Goal: Information Seeking & Learning: Learn about a topic

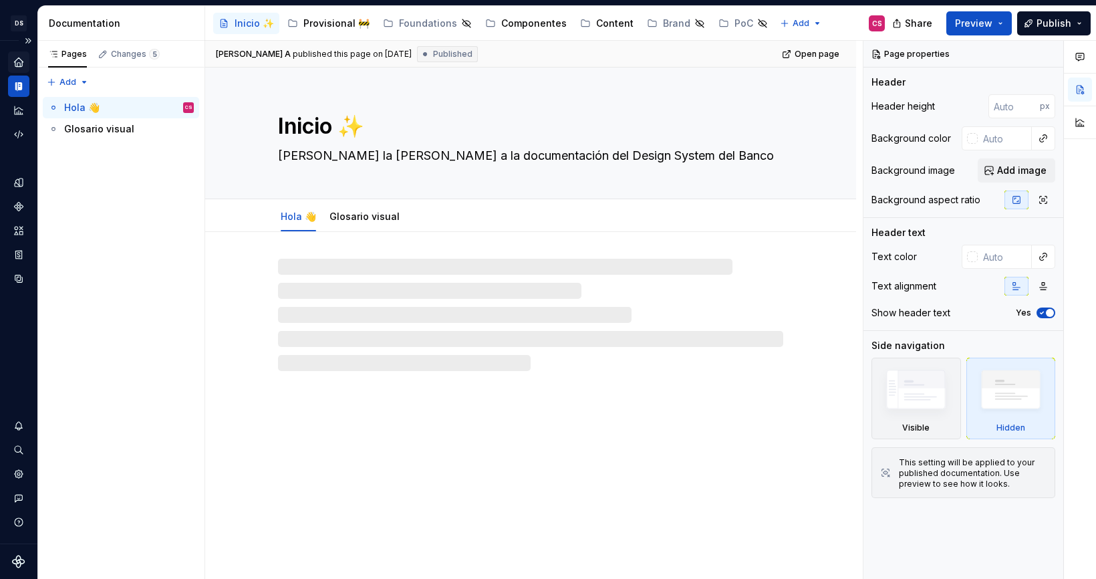
click at [18, 63] on icon "Home" at bounding box center [19, 62] width 12 height 12
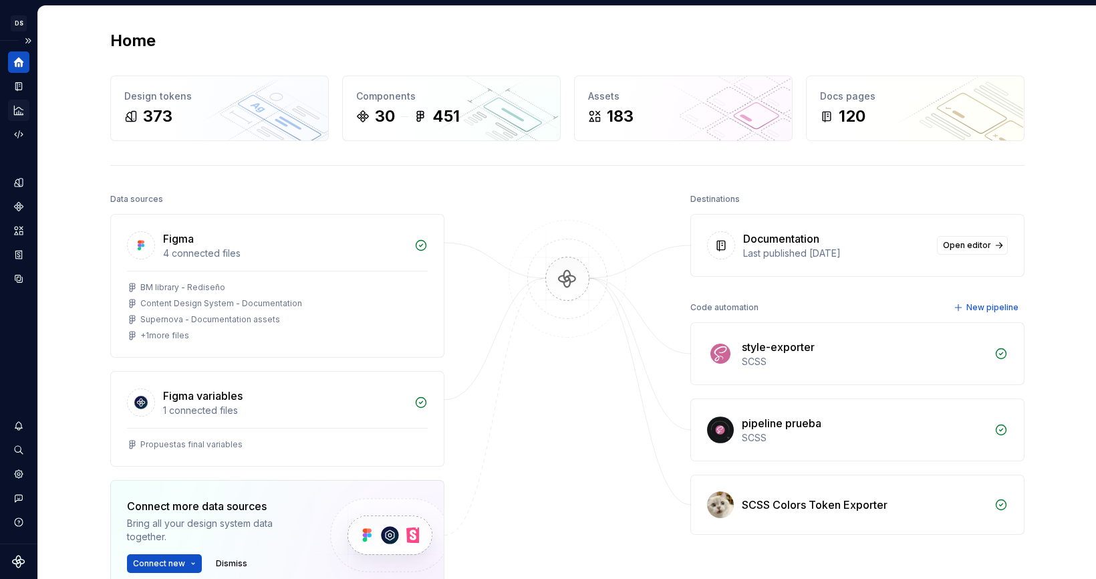
click at [20, 112] on icon "Analytics" at bounding box center [18, 110] width 9 height 9
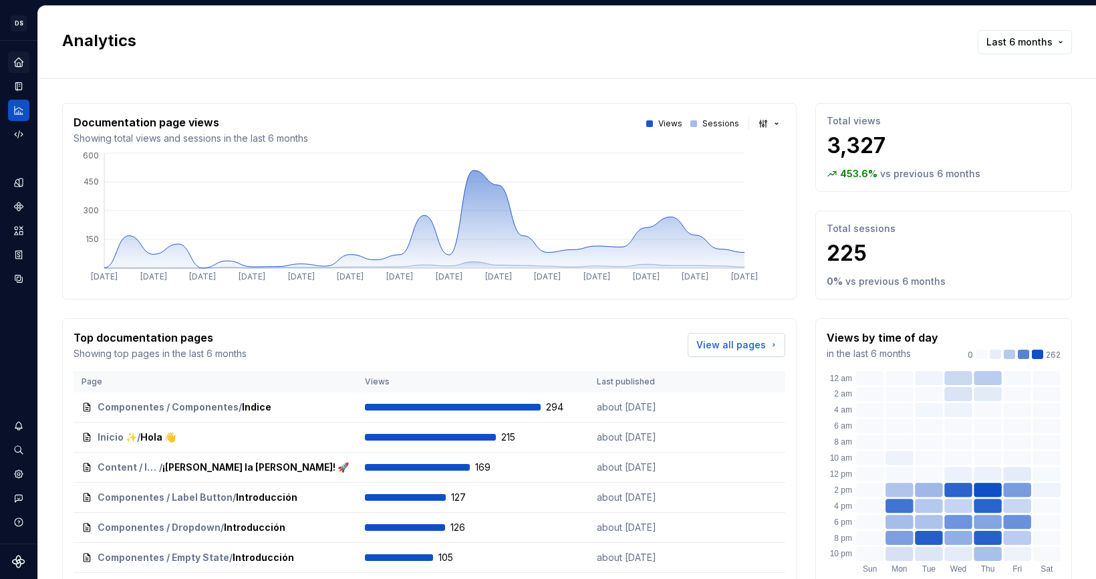
click at [741, 349] on span "View all pages" at bounding box center [731, 344] width 70 height 13
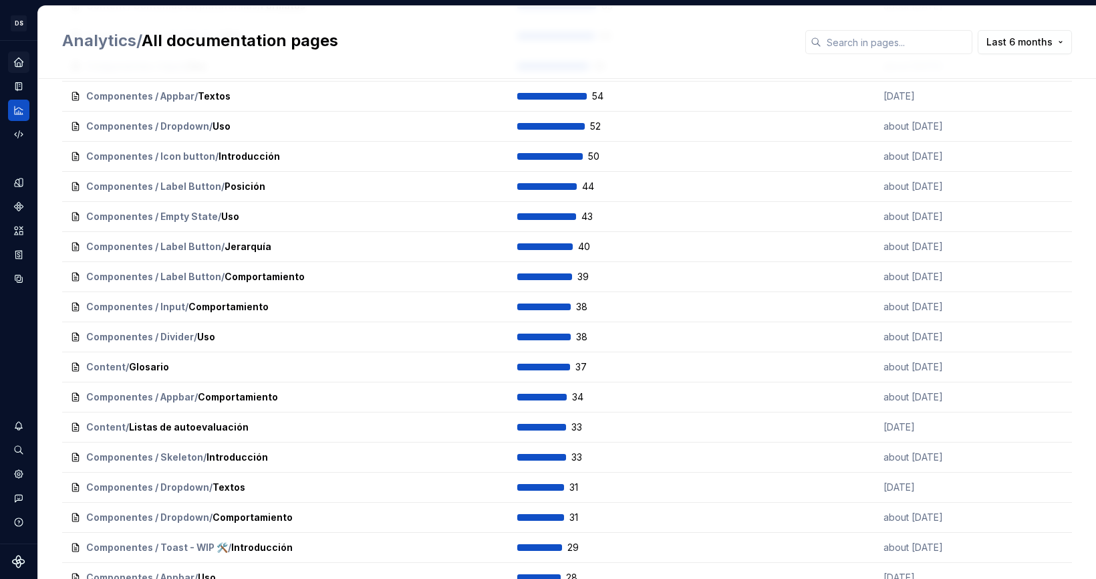
scroll to position [527, 0]
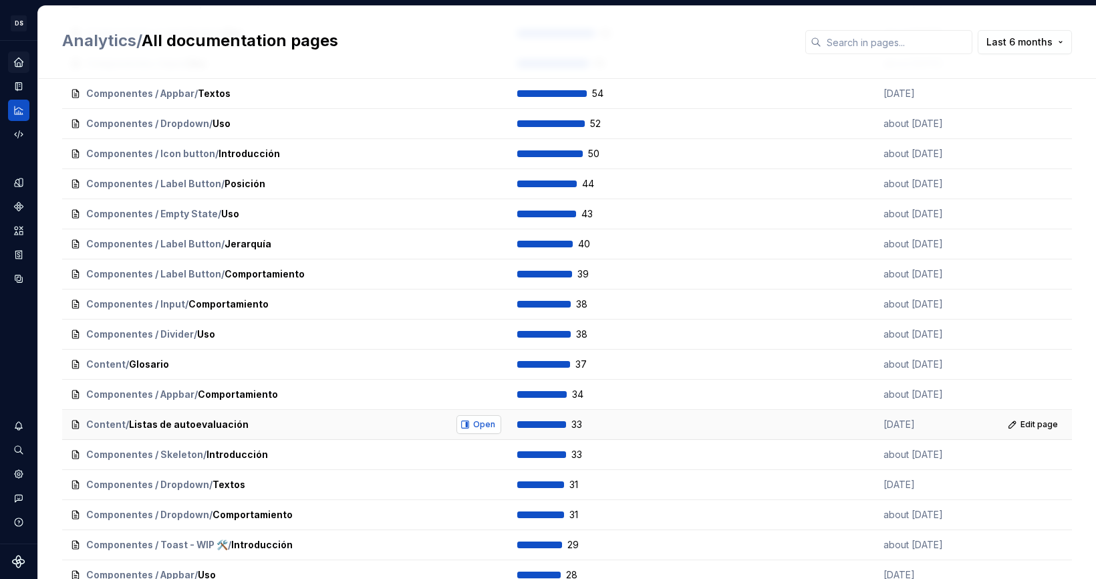
click at [474, 426] on span "Open" at bounding box center [484, 424] width 22 height 11
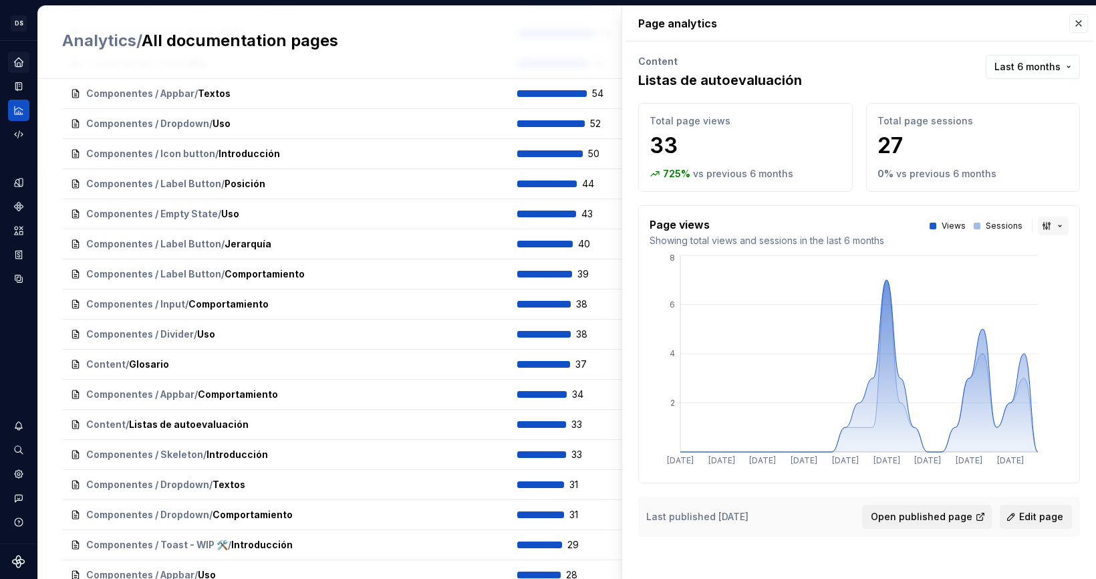
click at [1053, 227] on button "button" at bounding box center [1053, 226] width 31 height 19
click at [977, 325] on html "DS Banco General CS Design system data Analytics / All documentation pages Last…" at bounding box center [548, 289] width 1096 height 579
click at [1063, 214] on div "Page views Showing total views and sessions in the last 6 months Views Sessions…" at bounding box center [859, 344] width 442 height 278
click at [1059, 219] on button "button" at bounding box center [1053, 226] width 31 height 19
click at [1033, 277] on div "Bar chart" at bounding box center [1022, 273] width 42 height 13
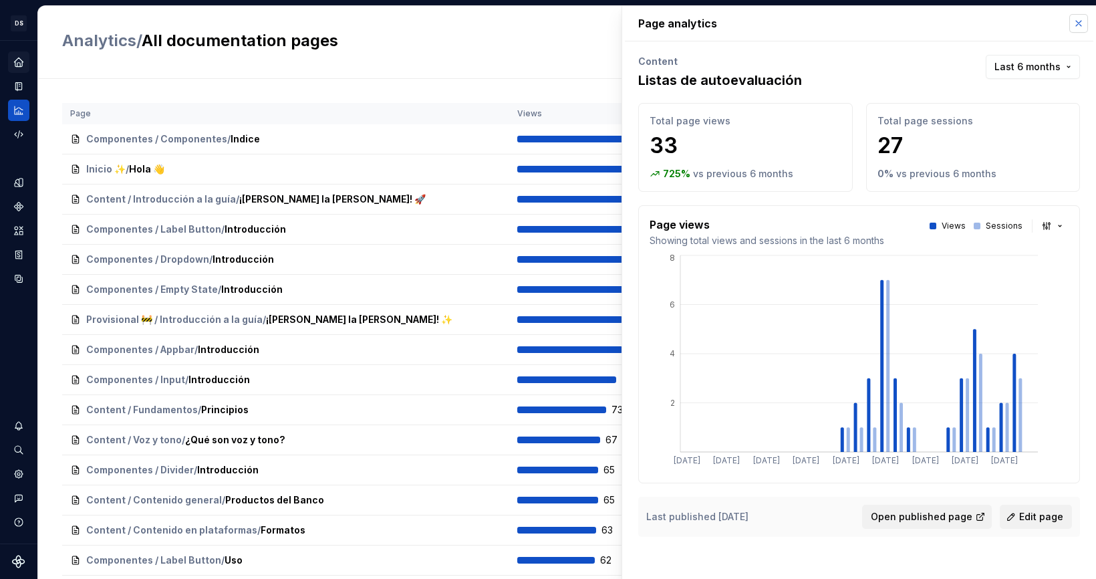
click at [1085, 20] on button "button" at bounding box center [1078, 23] width 19 height 19
